Goal: Task Accomplishment & Management: Use online tool/utility

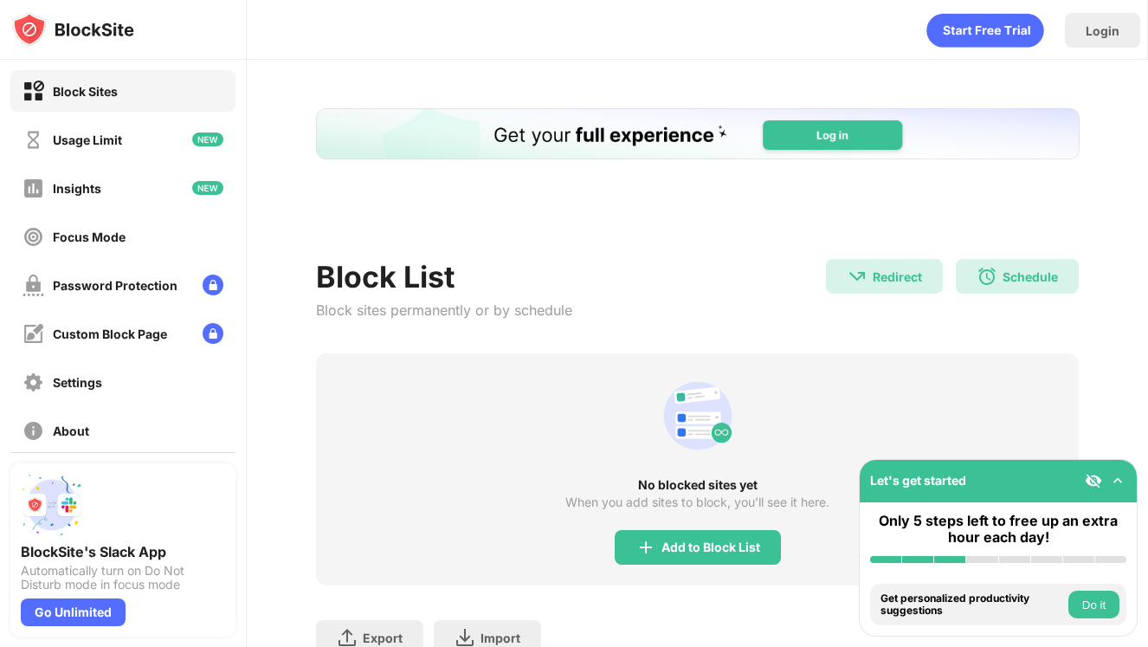
scroll to position [42, 0]
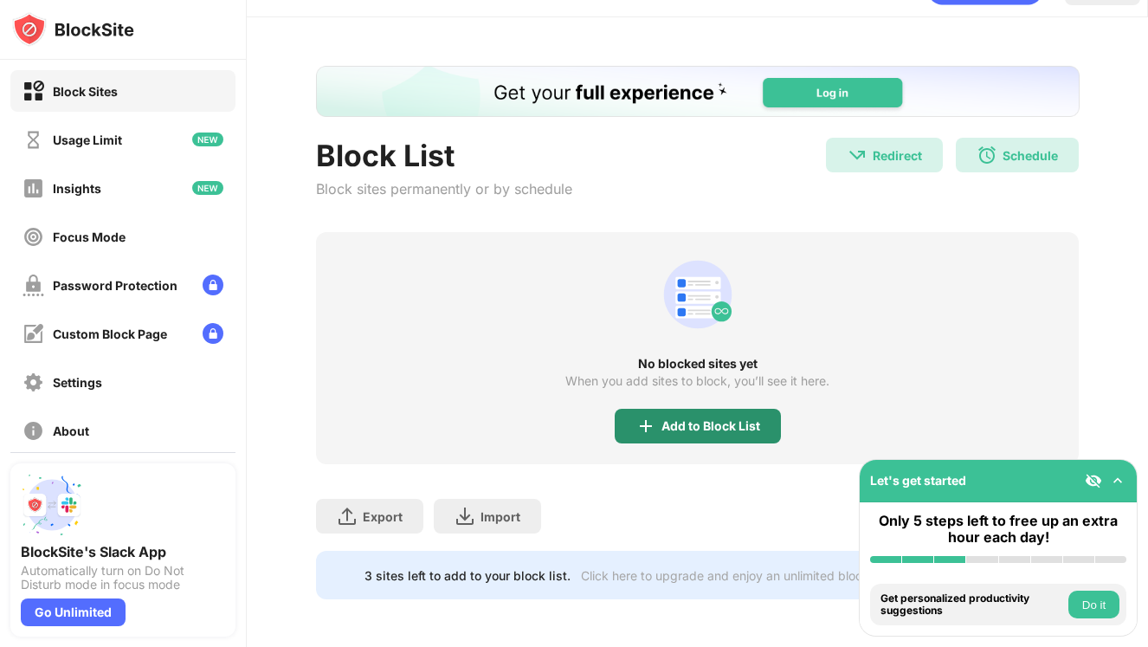
click at [694, 421] on div "Add to Block List" at bounding box center [710, 426] width 99 height 14
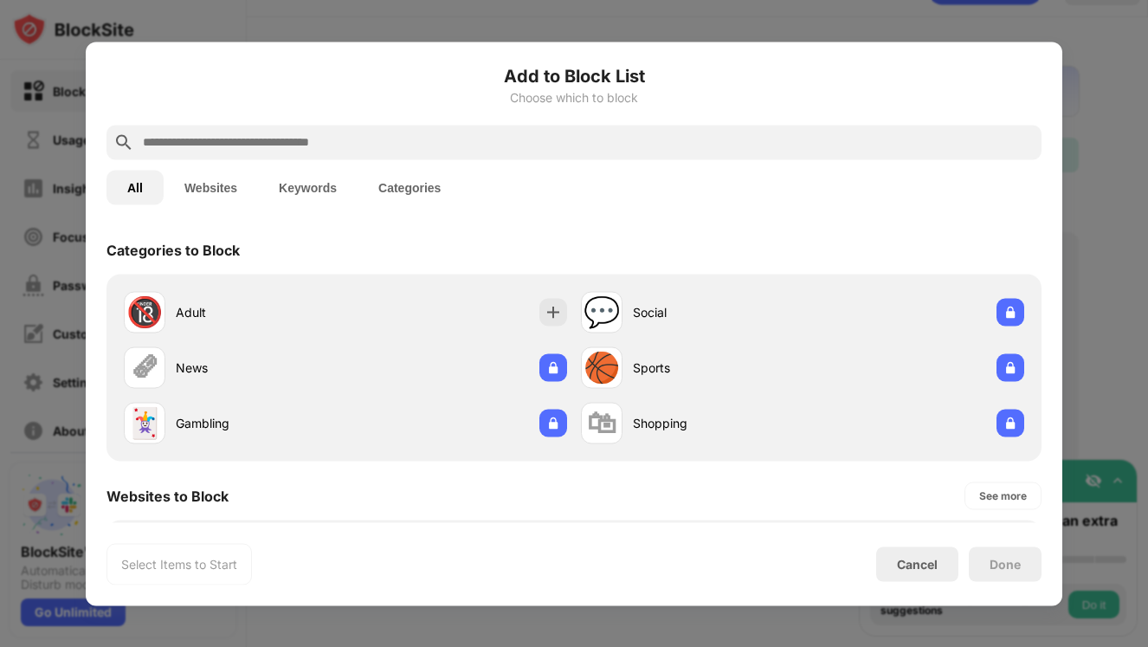
click at [561, 147] on input "text" at bounding box center [587, 142] width 893 height 21
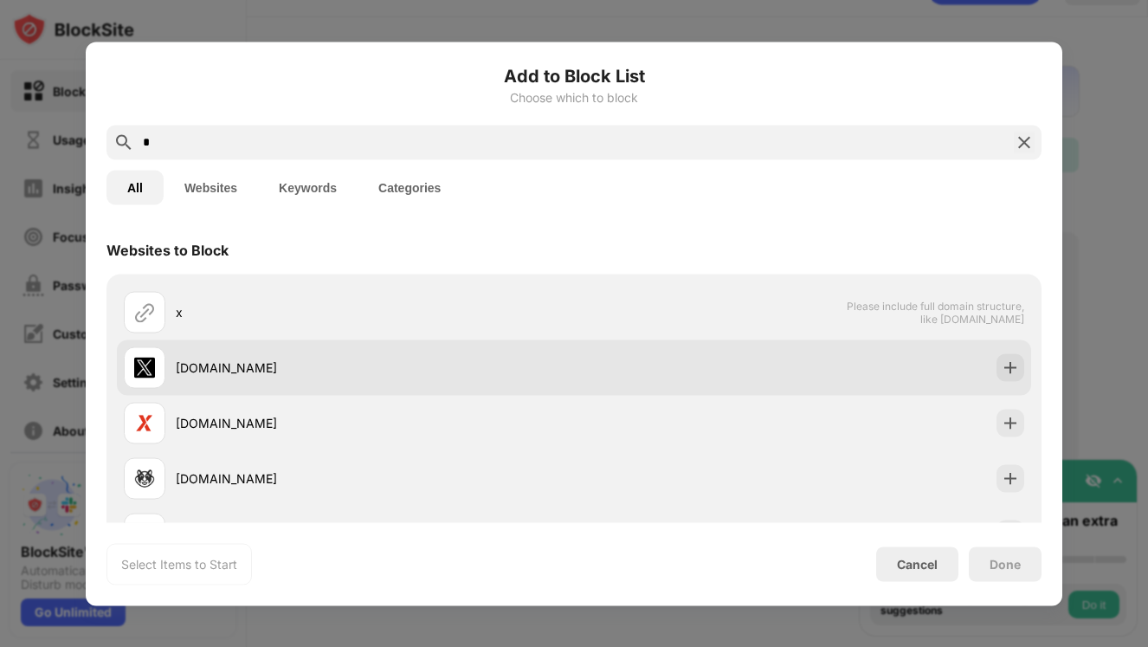
type input "*"
click at [996, 368] on div at bounding box center [1010, 367] width 28 height 28
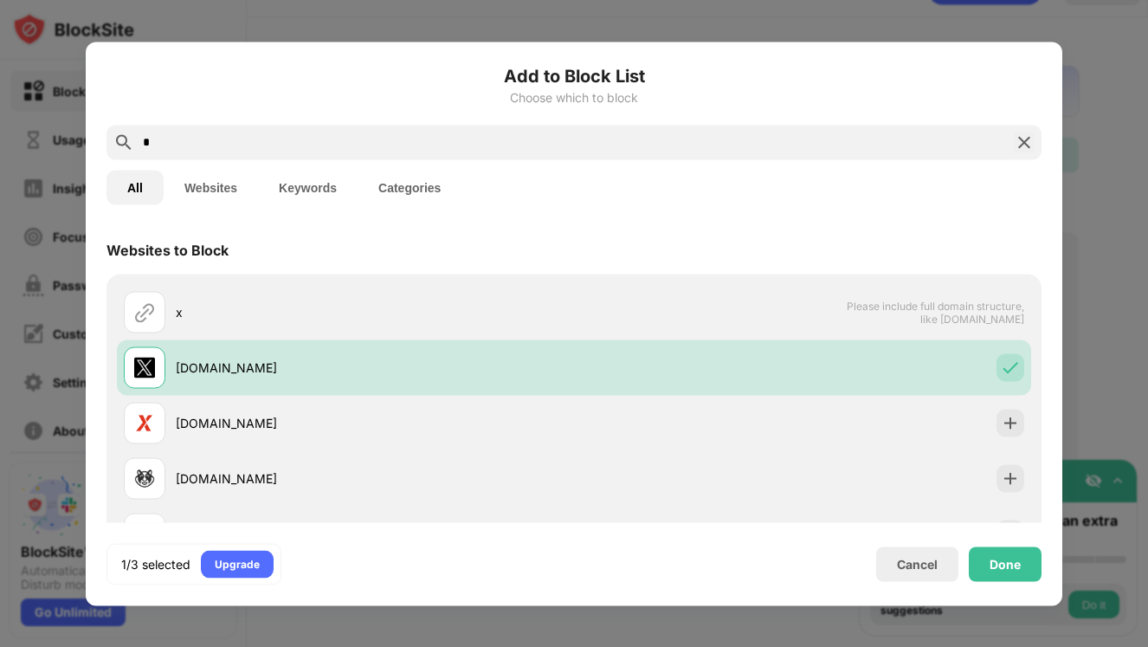
click at [710, 142] on input "*" at bounding box center [574, 142] width 866 height 21
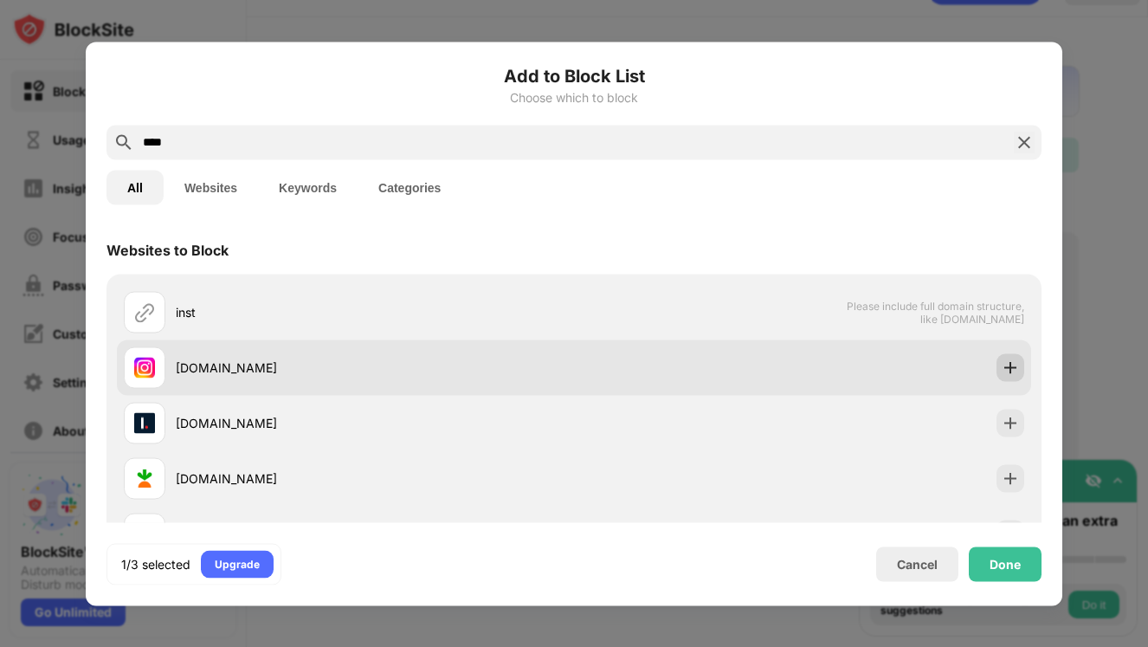
type input "****"
click at [1013, 366] on img at bounding box center [1009, 366] width 17 height 17
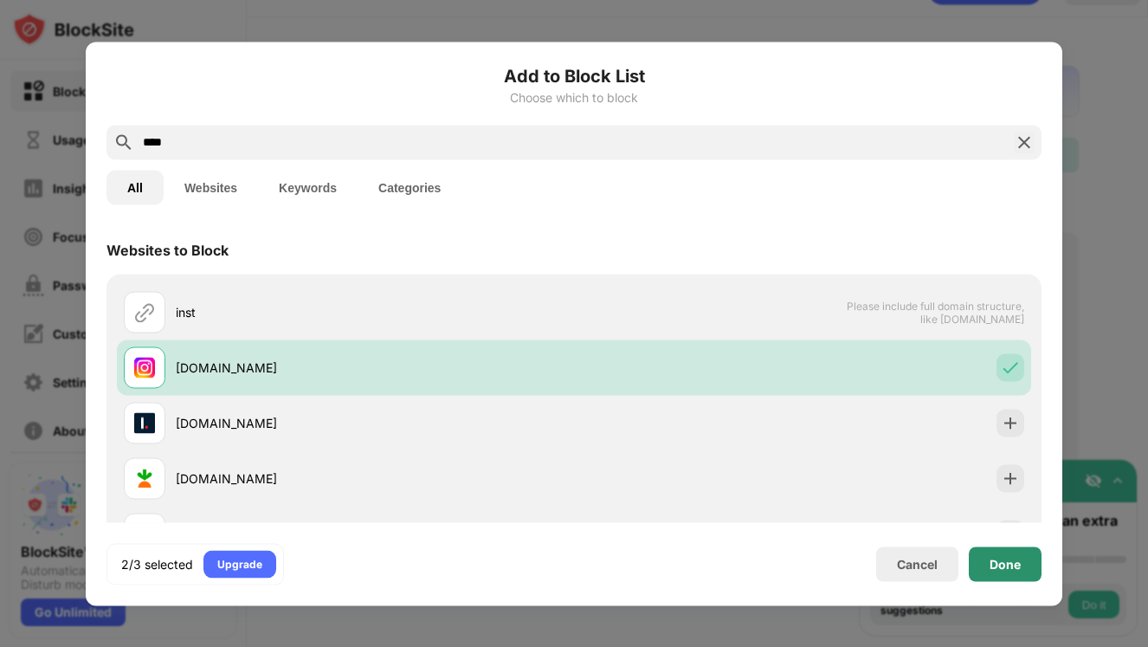
click at [992, 576] on div "Done" at bounding box center [1005, 563] width 73 height 35
